Goal: Task Accomplishment & Management: Manage account settings

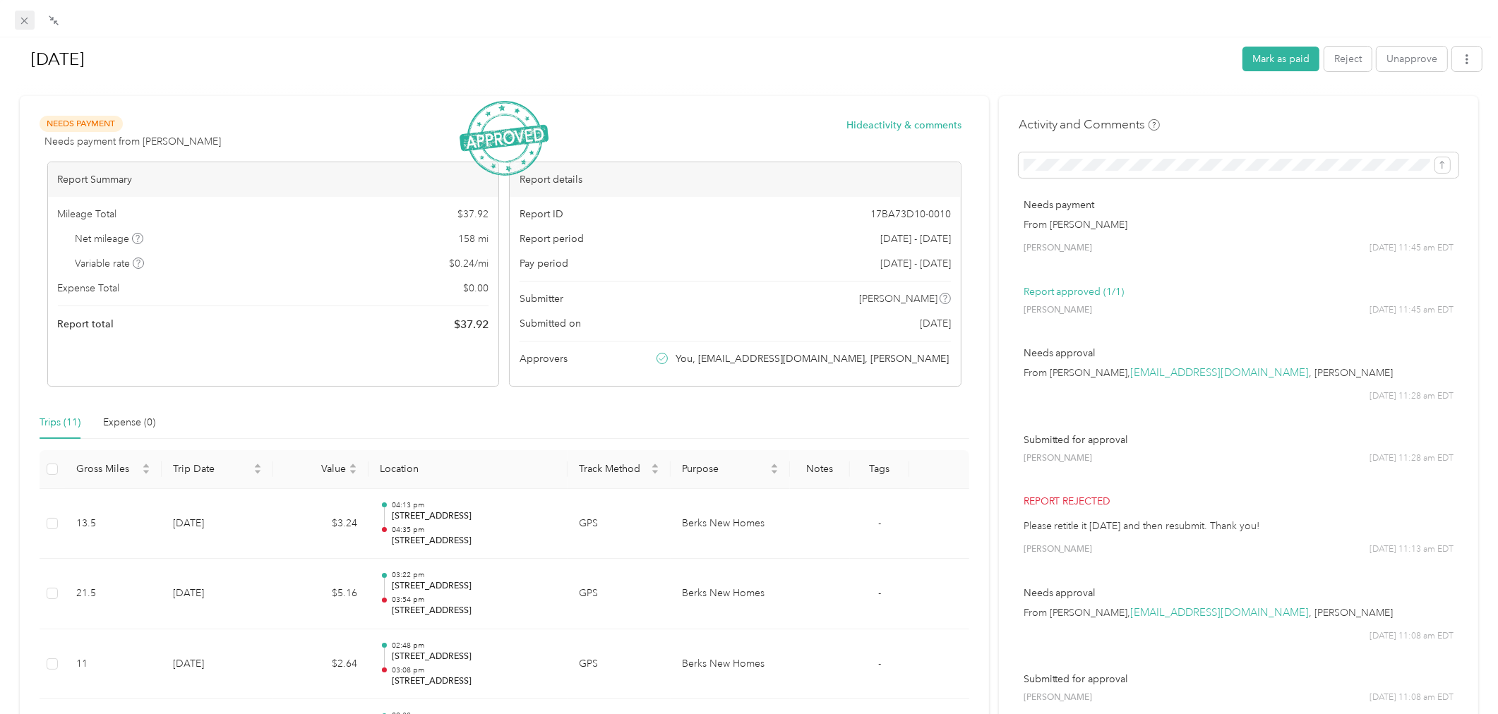
click at [25, 16] on icon at bounding box center [24, 21] width 12 height 12
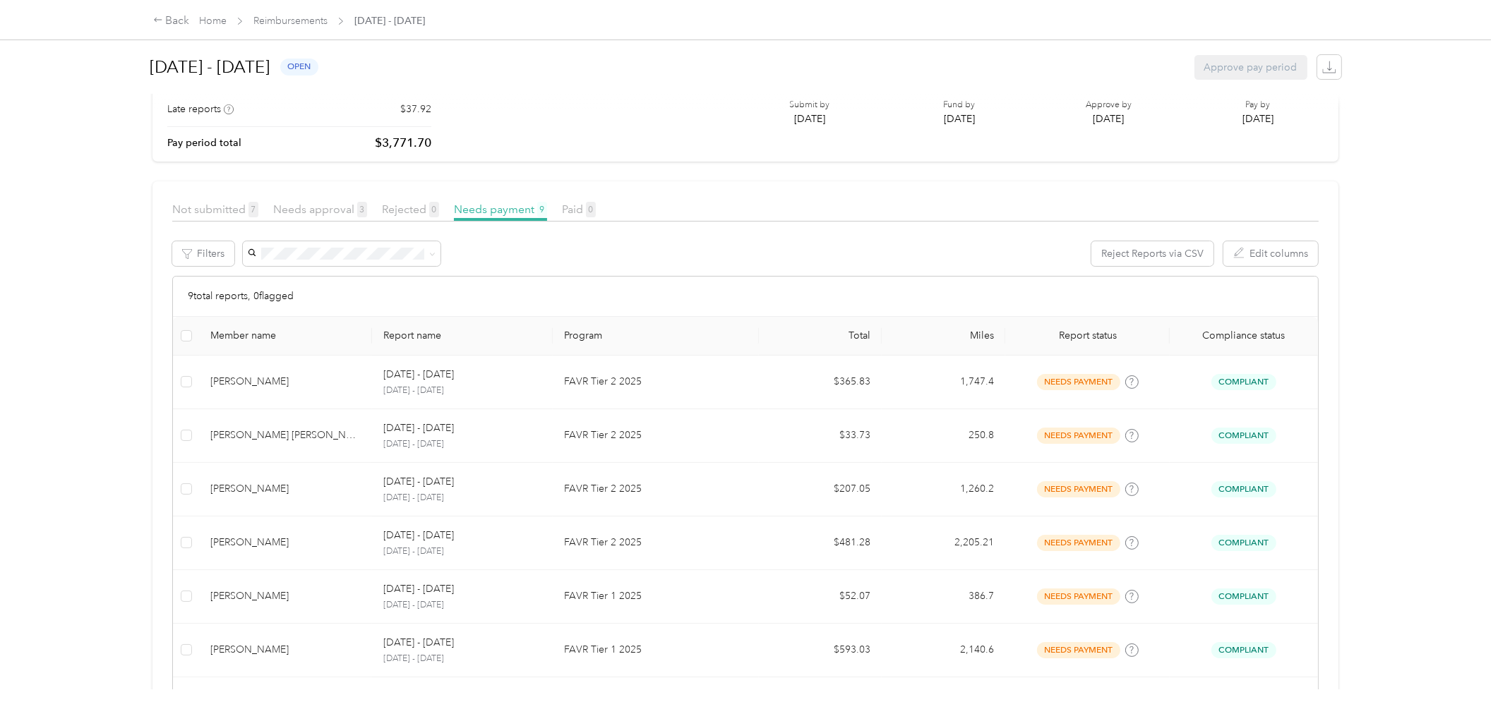
scroll to position [157, 0]
